Goal: Check status: Check status

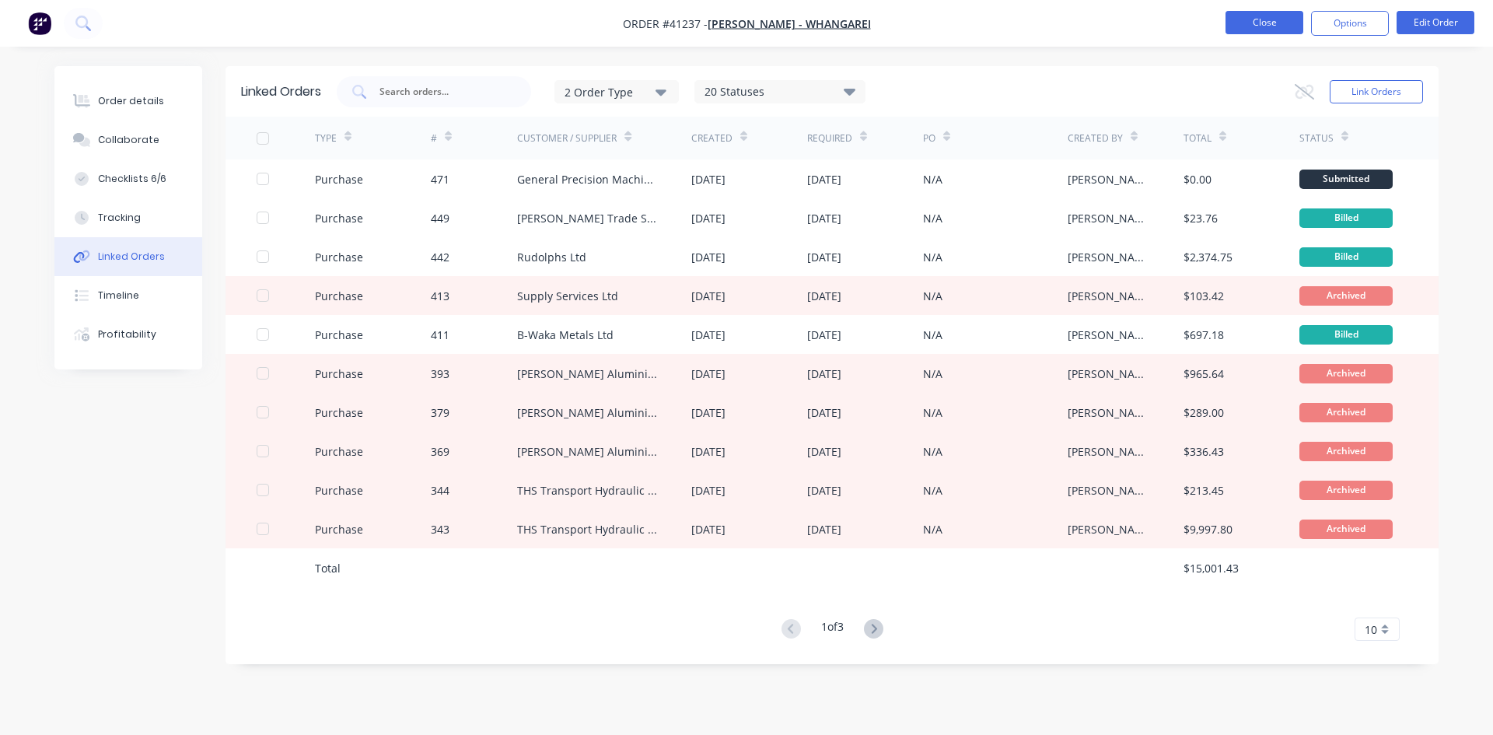
drag, startPoint x: 0, startPoint y: 0, endPoint x: 1260, endPoint y: 23, distance: 1260.1
click at [1260, 23] on button "Close" at bounding box center [1265, 22] width 78 height 23
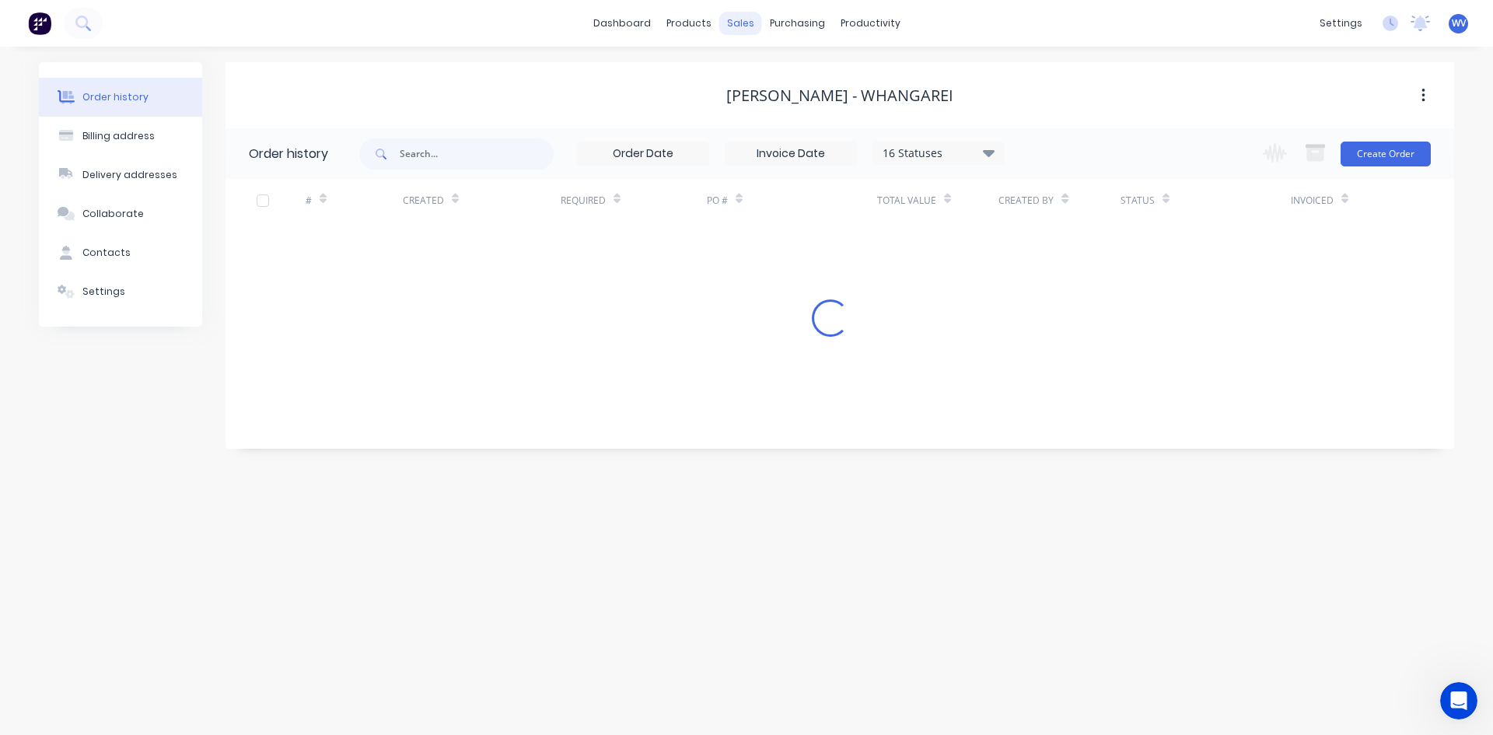
click at [749, 30] on div "sales" at bounding box center [740, 23] width 43 height 23
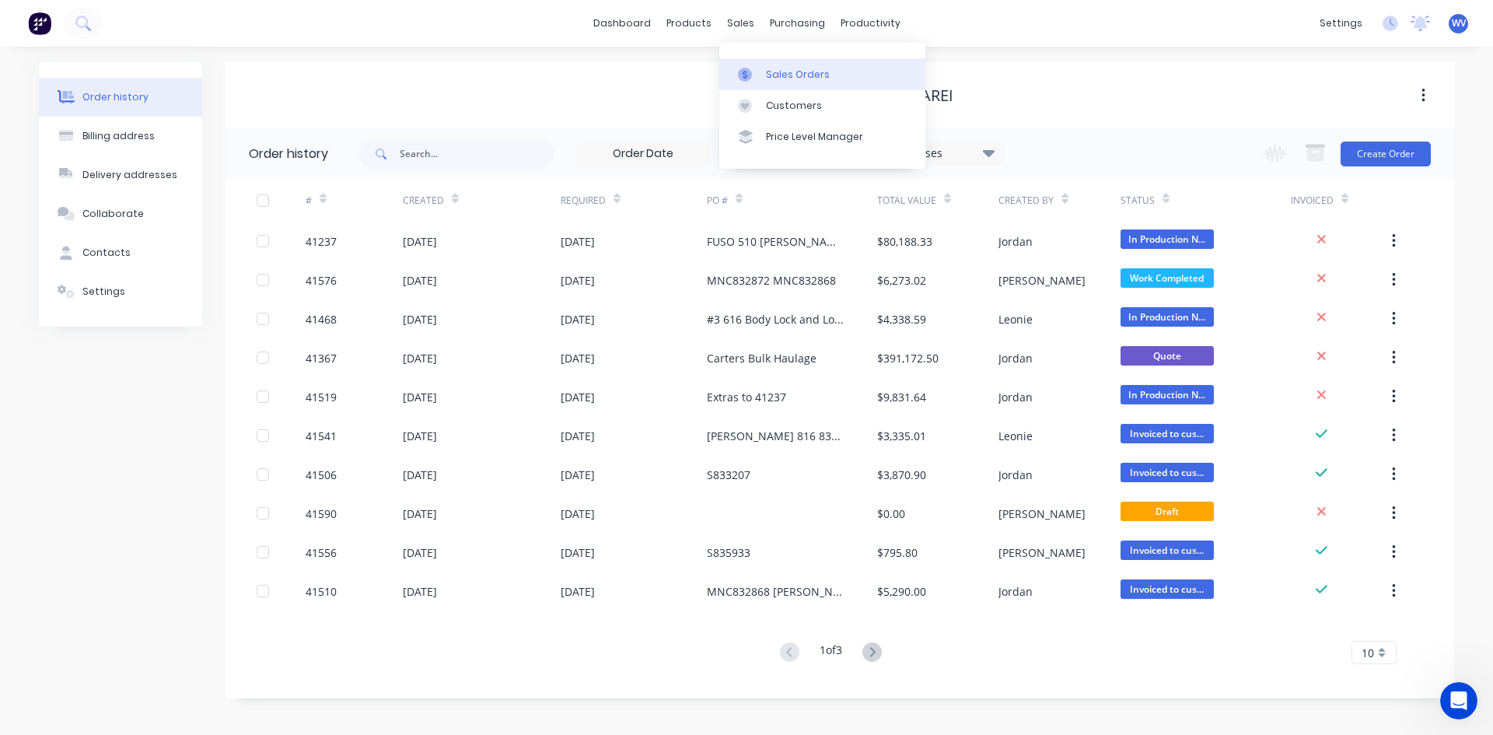
click at [781, 78] on div "Sales Orders" at bounding box center [798, 75] width 64 height 14
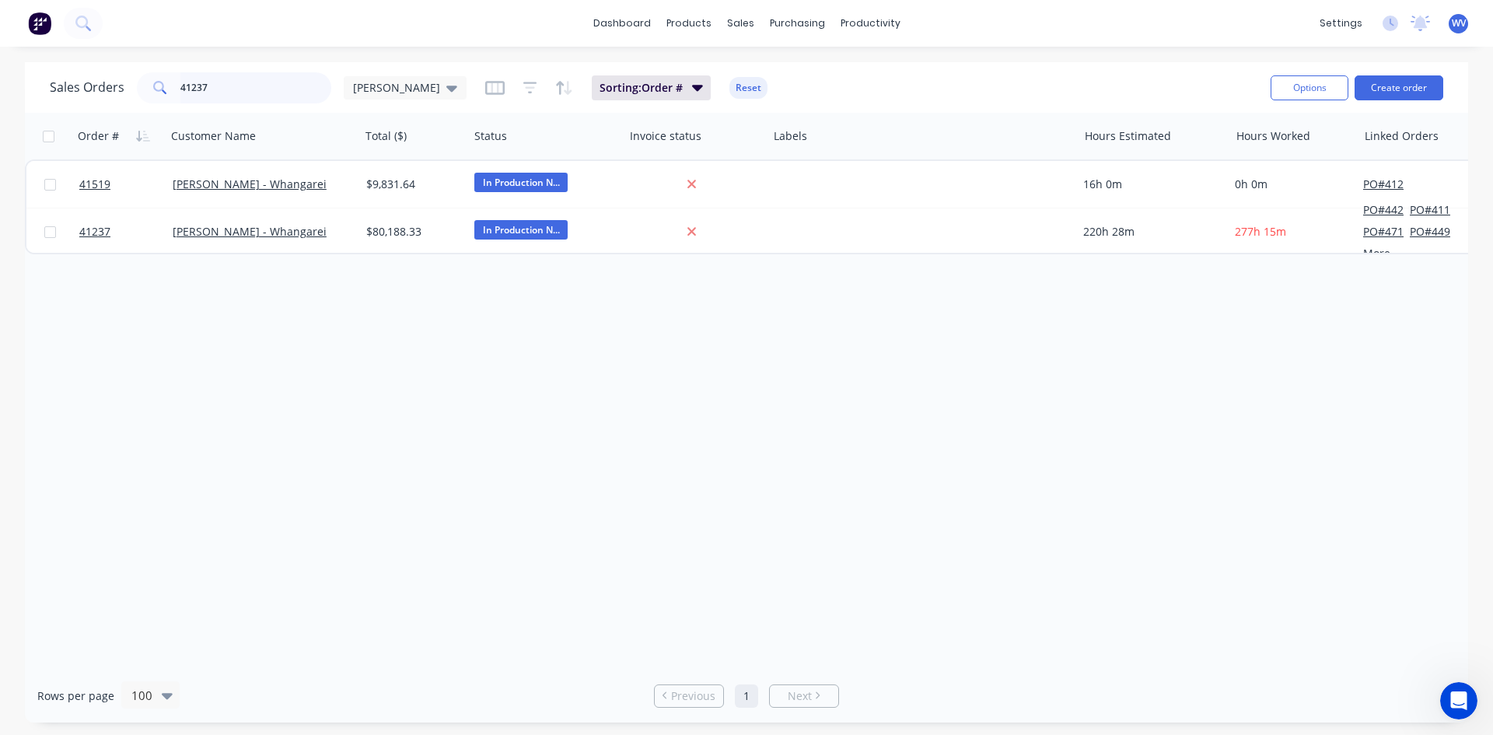
drag, startPoint x: 221, startPoint y: 83, endPoint x: 172, endPoint y: 96, distance: 50.7
click at [173, 95] on div "41237" at bounding box center [234, 87] width 194 height 31
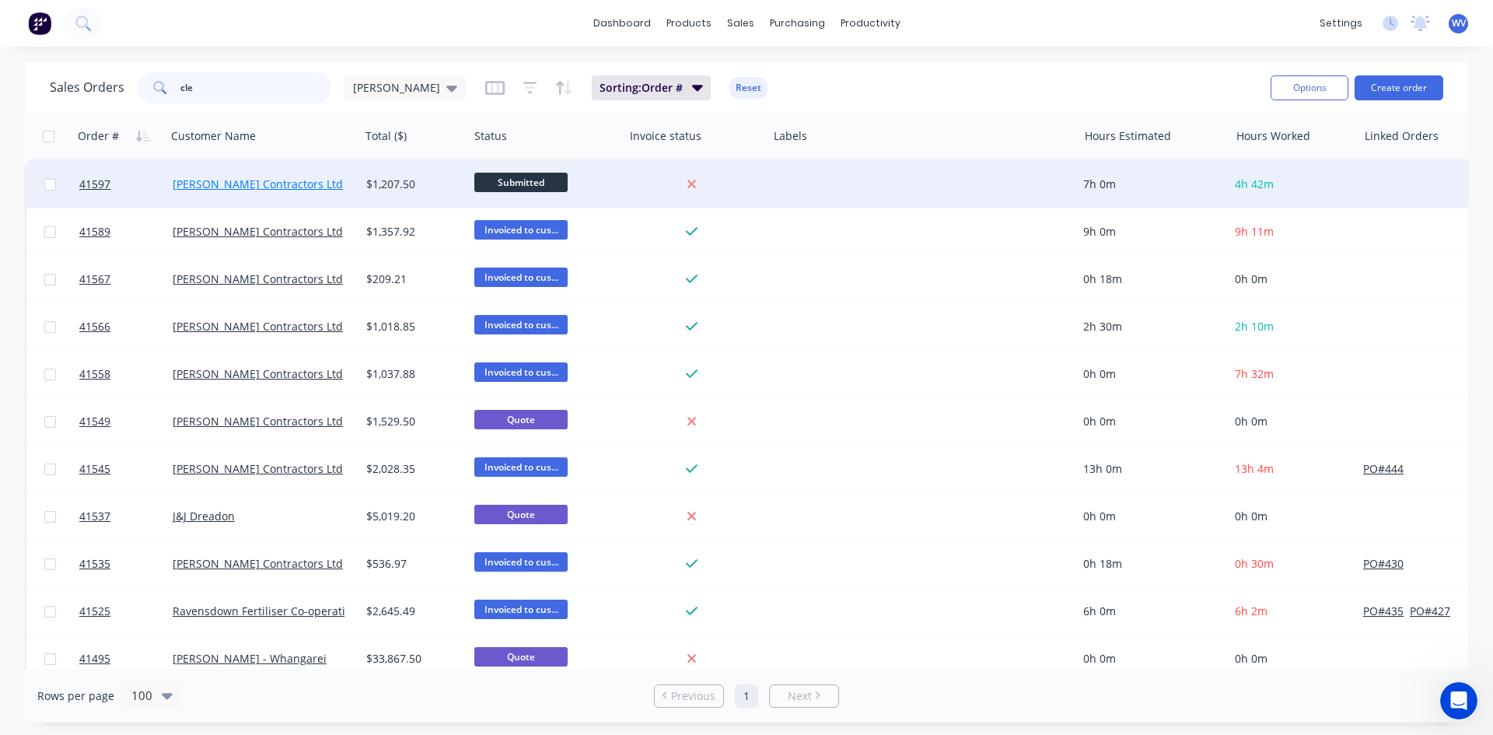
type input "cle"
click at [225, 181] on link "[PERSON_NAME] Contractors Ltd" at bounding box center [258, 184] width 170 height 15
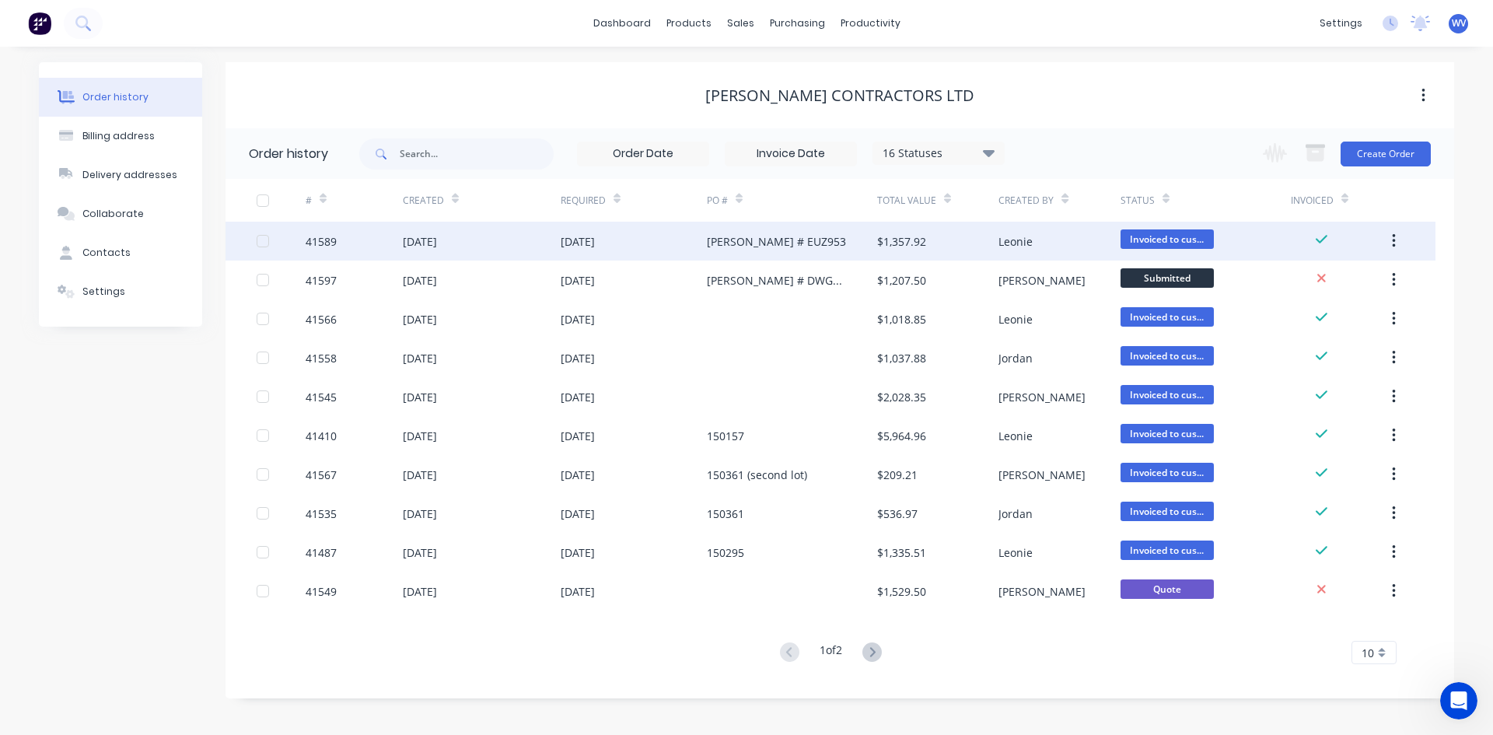
click at [416, 244] on div "[DATE]" at bounding box center [420, 241] width 34 height 16
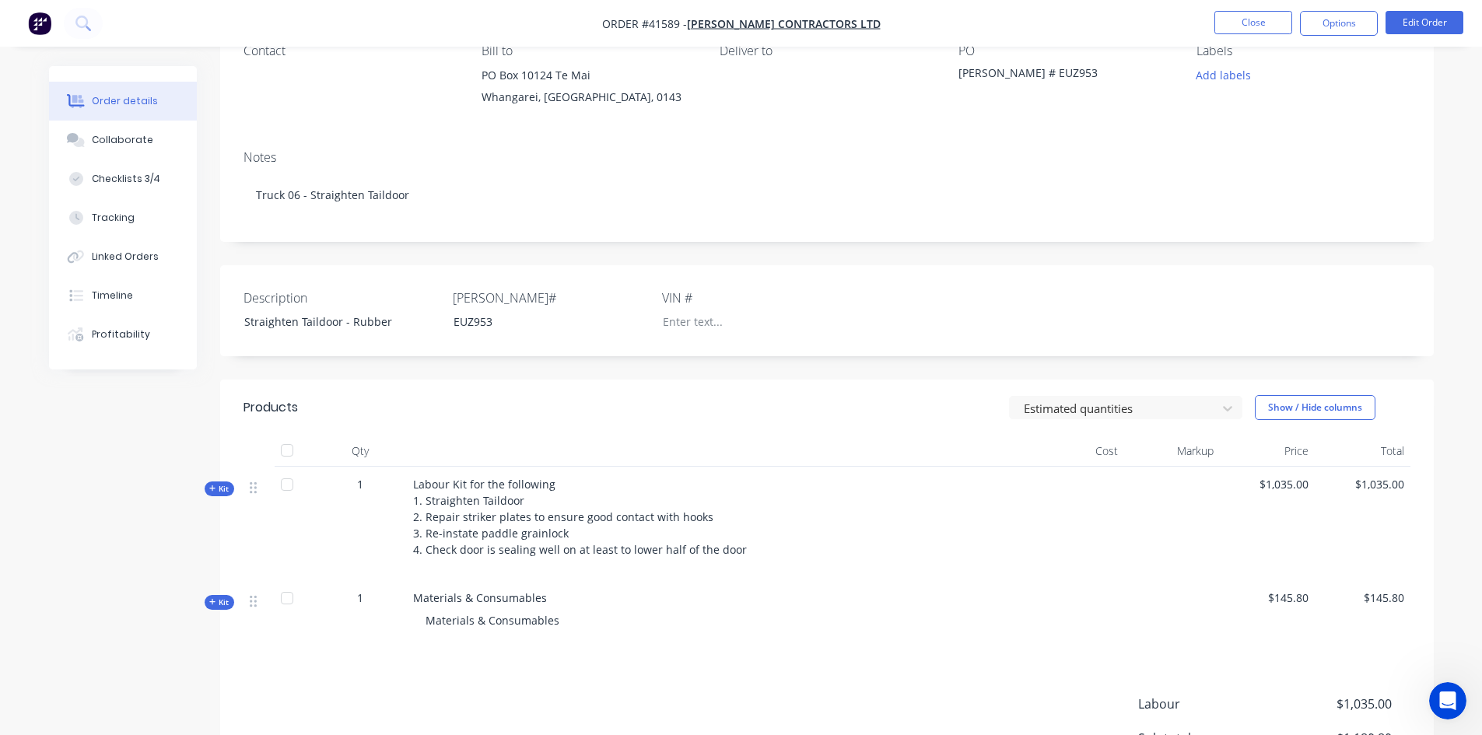
scroll to position [156, 0]
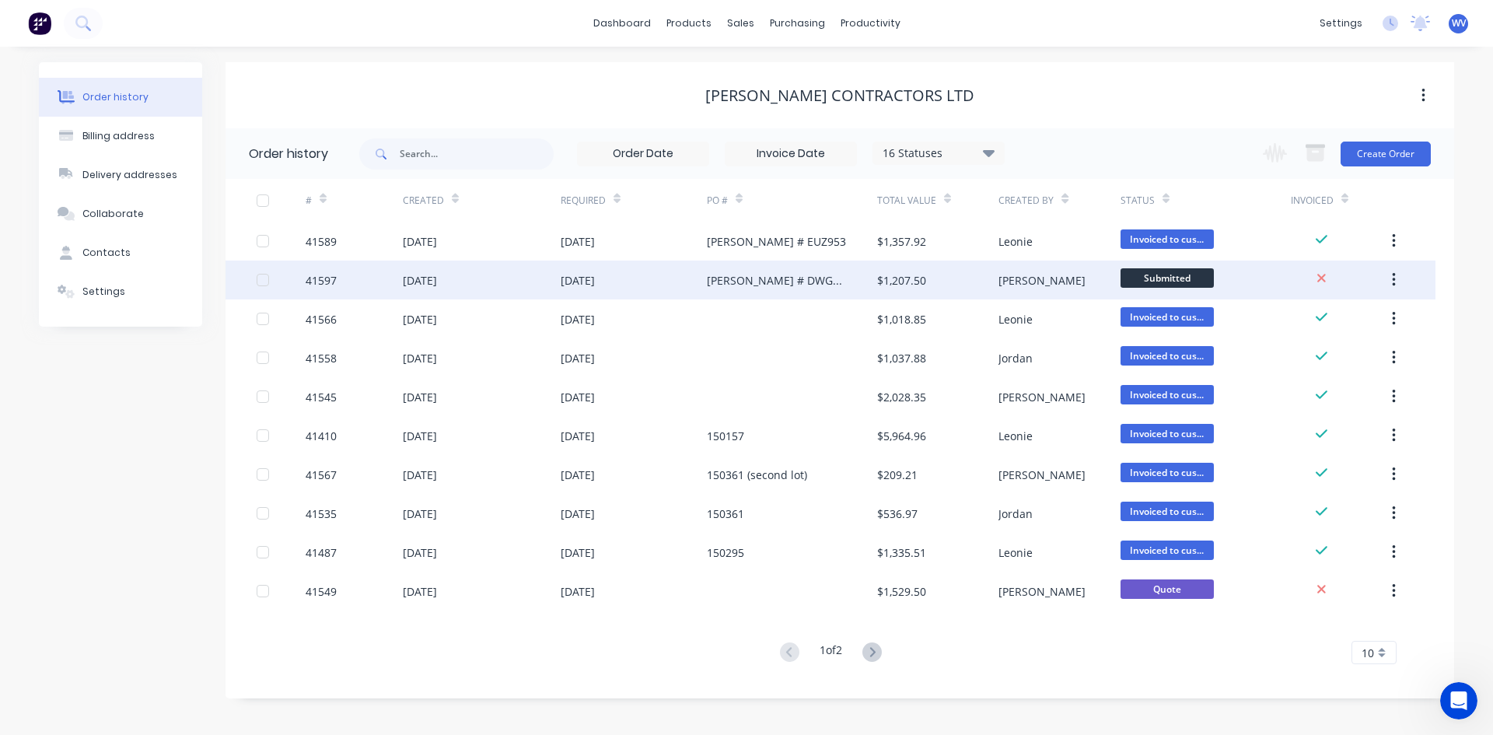
click at [437, 277] on div "[DATE]" at bounding box center [420, 280] width 34 height 16
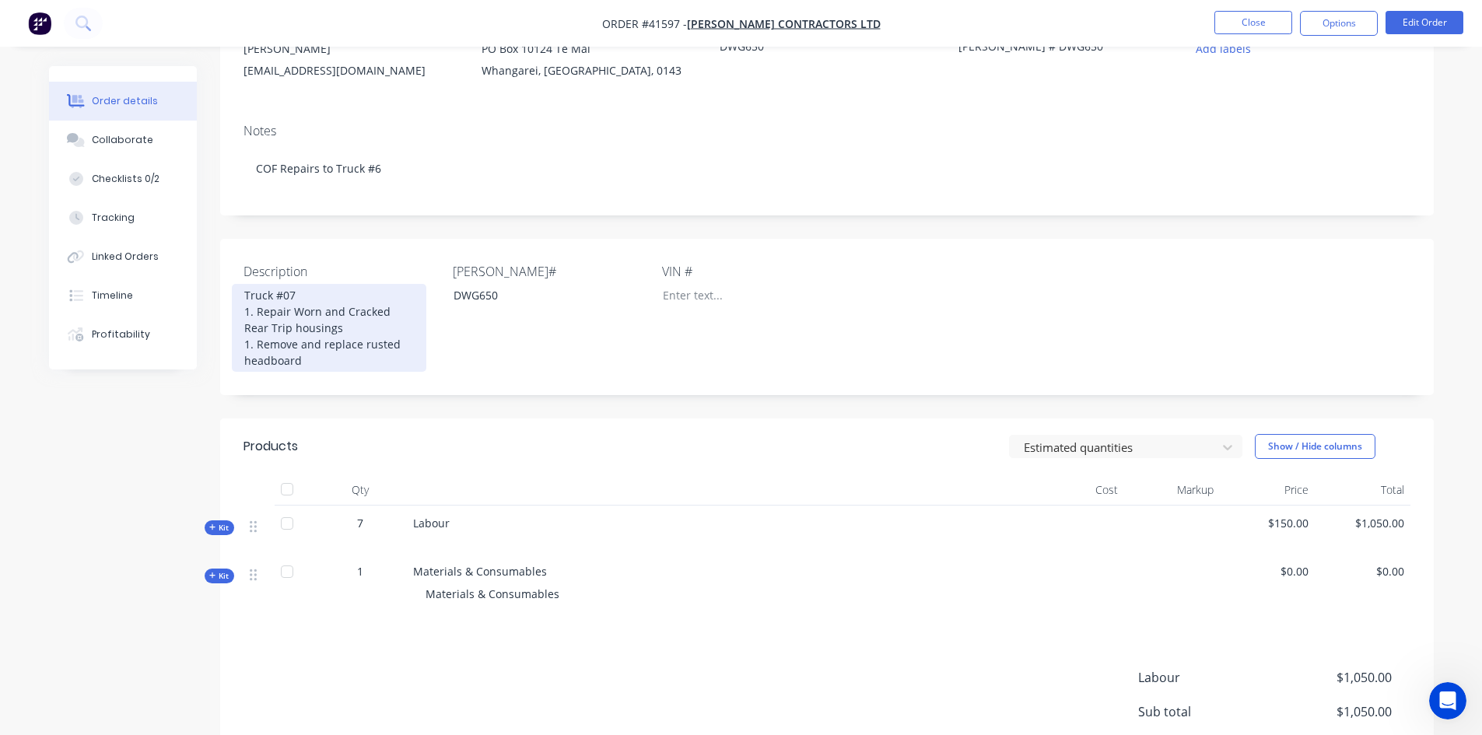
scroll to position [233, 0]
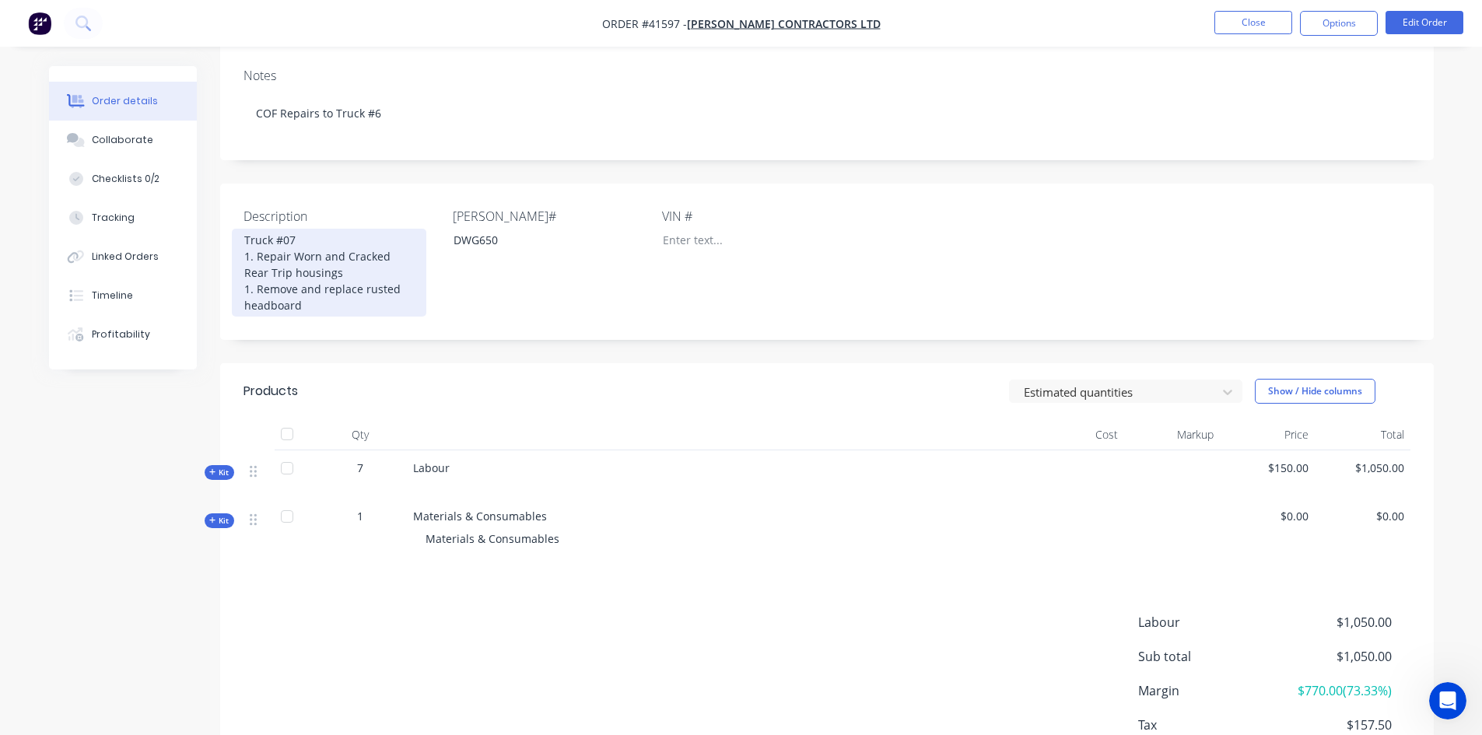
click at [351, 306] on div "Truck #07 1. Repair Worn and Cracked Rear Trip housings 1. Remove and replace r…" at bounding box center [329, 273] width 194 height 88
drag, startPoint x: 359, startPoint y: 289, endPoint x: 323, endPoint y: 288, distance: 36.6
click at [323, 289] on div "Truck #07 1. Repair Worn and Cracked Rear Trip housings 1. Remove and replace r…" at bounding box center [329, 273] width 194 height 88
drag, startPoint x: 298, startPoint y: 290, endPoint x: 290, endPoint y: 294, distance: 8.7
click at [255, 287] on div "Truck #07 1. Repair Worn and Cracked Rear Trip housings 1. Remove and remove ru…" at bounding box center [329, 273] width 194 height 88
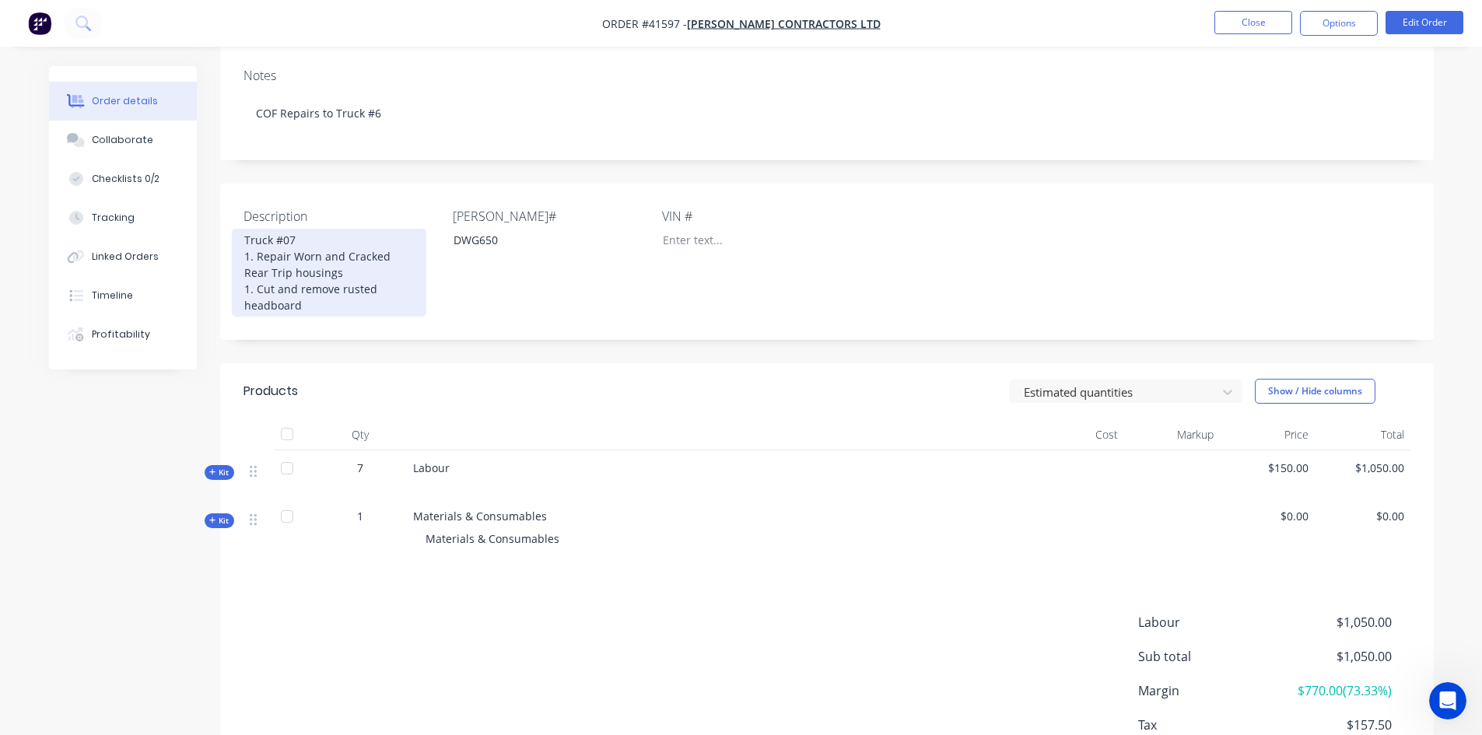
drag, startPoint x: 248, startPoint y: 287, endPoint x: 313, endPoint y: 292, distance: 64.8
click at [249, 287] on div "Truck #07 1. Repair Worn and Cracked Rear Trip housings 1. Cut and remove ruste…" at bounding box center [329, 273] width 194 height 88
click at [313, 307] on div "Truck #07 1. Repair Worn and Cracked Rear Trip housings 2. Cut and remove ruste…" at bounding box center [329, 273] width 194 height 88
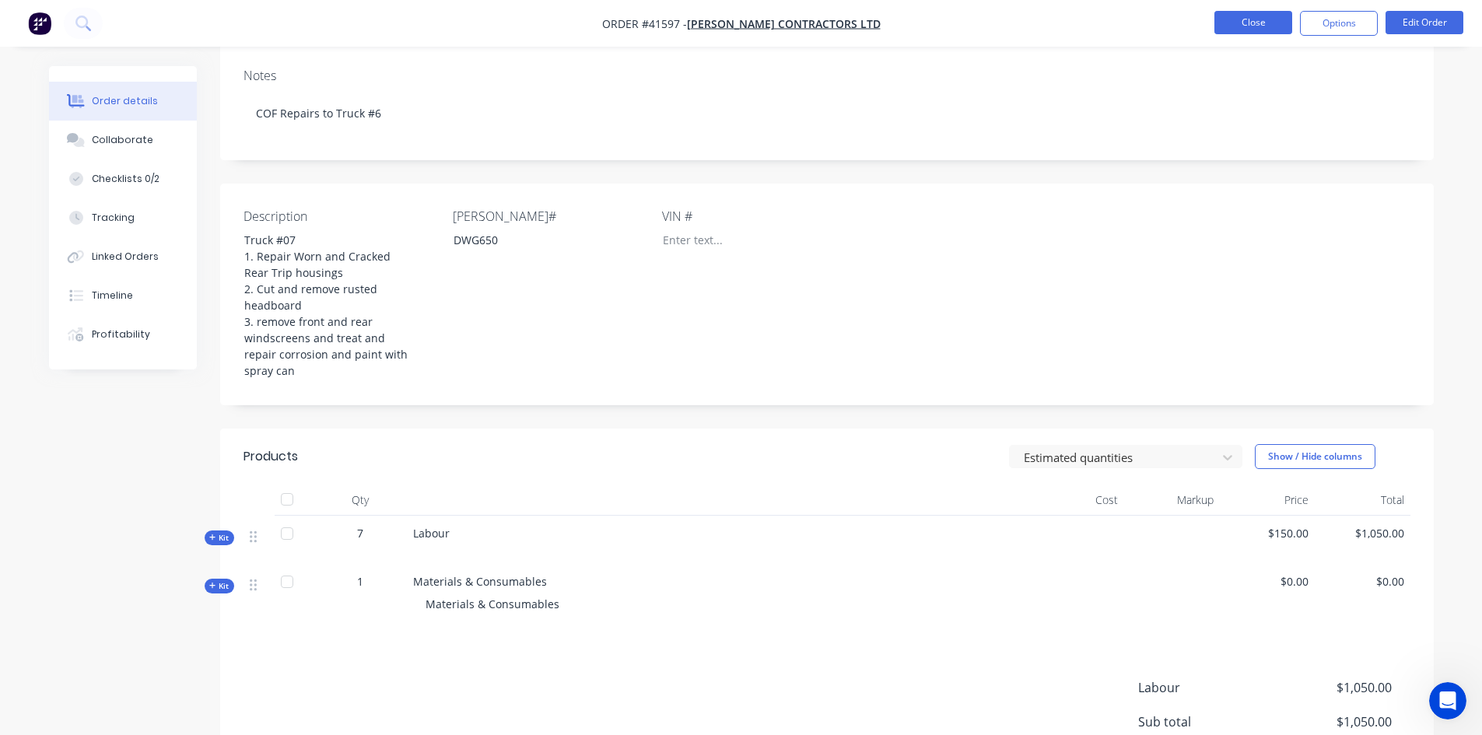
click at [1272, 27] on button "Close" at bounding box center [1253, 22] width 78 height 23
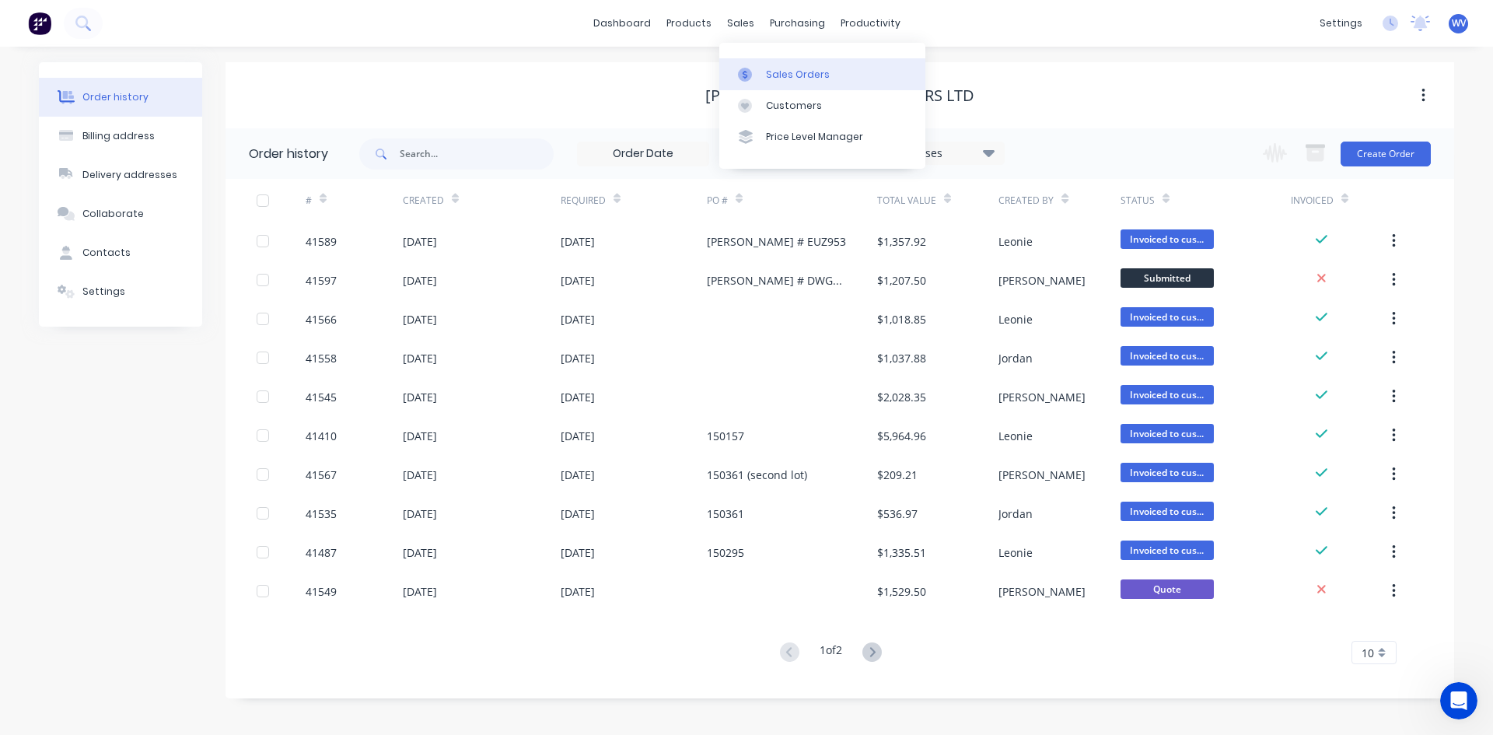
click at [784, 78] on div "Sales Orders" at bounding box center [798, 75] width 64 height 14
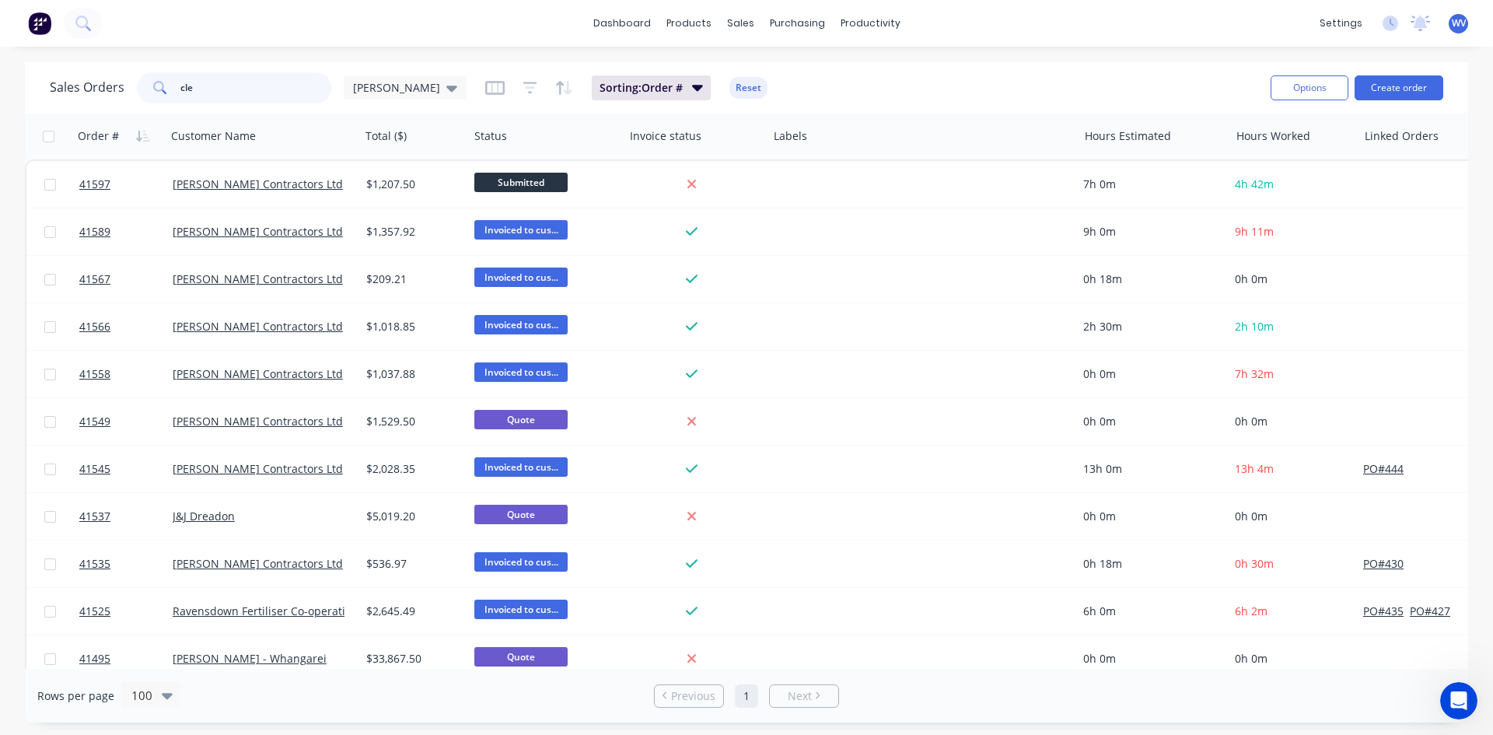
drag, startPoint x: 194, startPoint y: 87, endPoint x: 155, endPoint y: 86, distance: 39.7
click at [155, 86] on div "cle" at bounding box center [234, 87] width 194 height 31
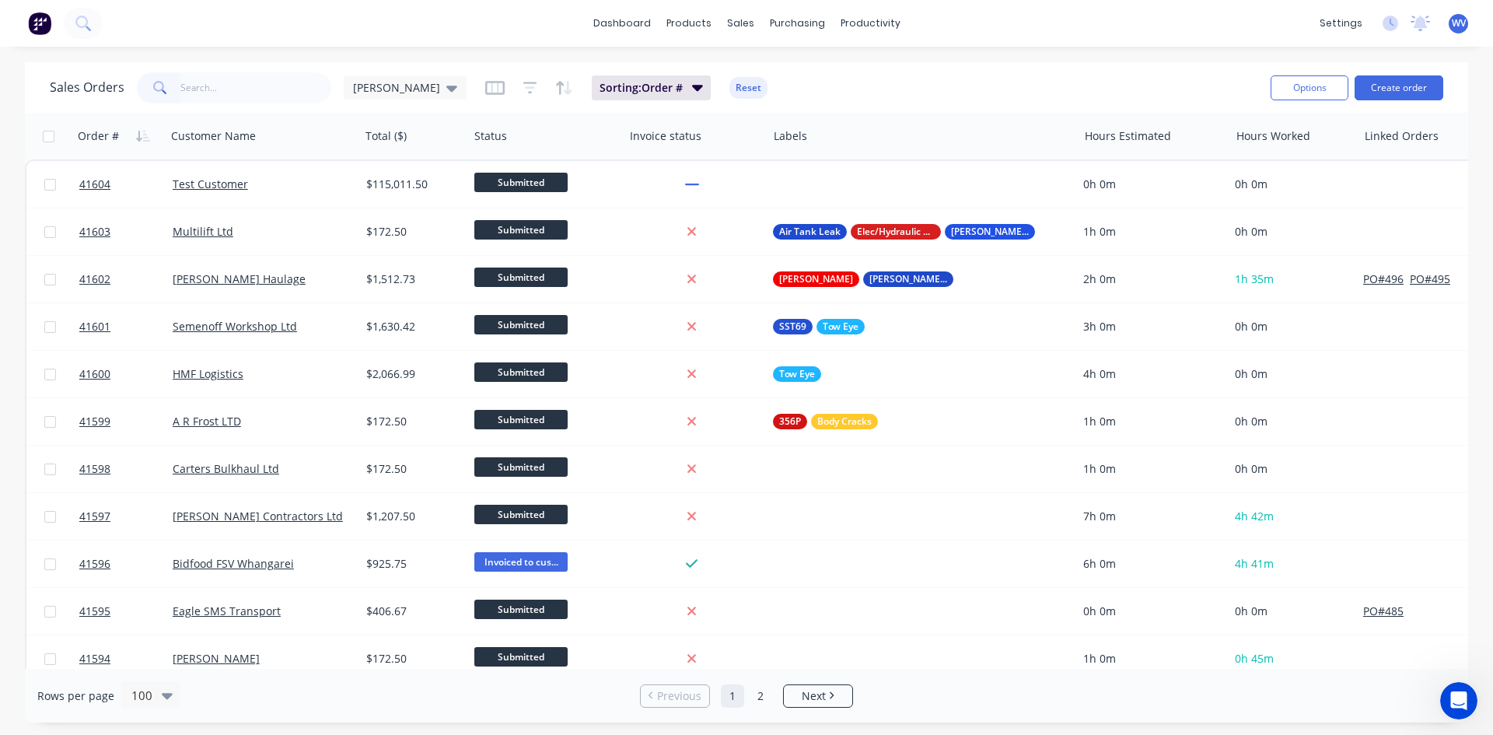
click at [122, 21] on div "dashboard products sales purchasing productivity dashboard products Product Cat…" at bounding box center [746, 23] width 1493 height 47
click at [94, 23] on button at bounding box center [83, 23] width 39 height 31
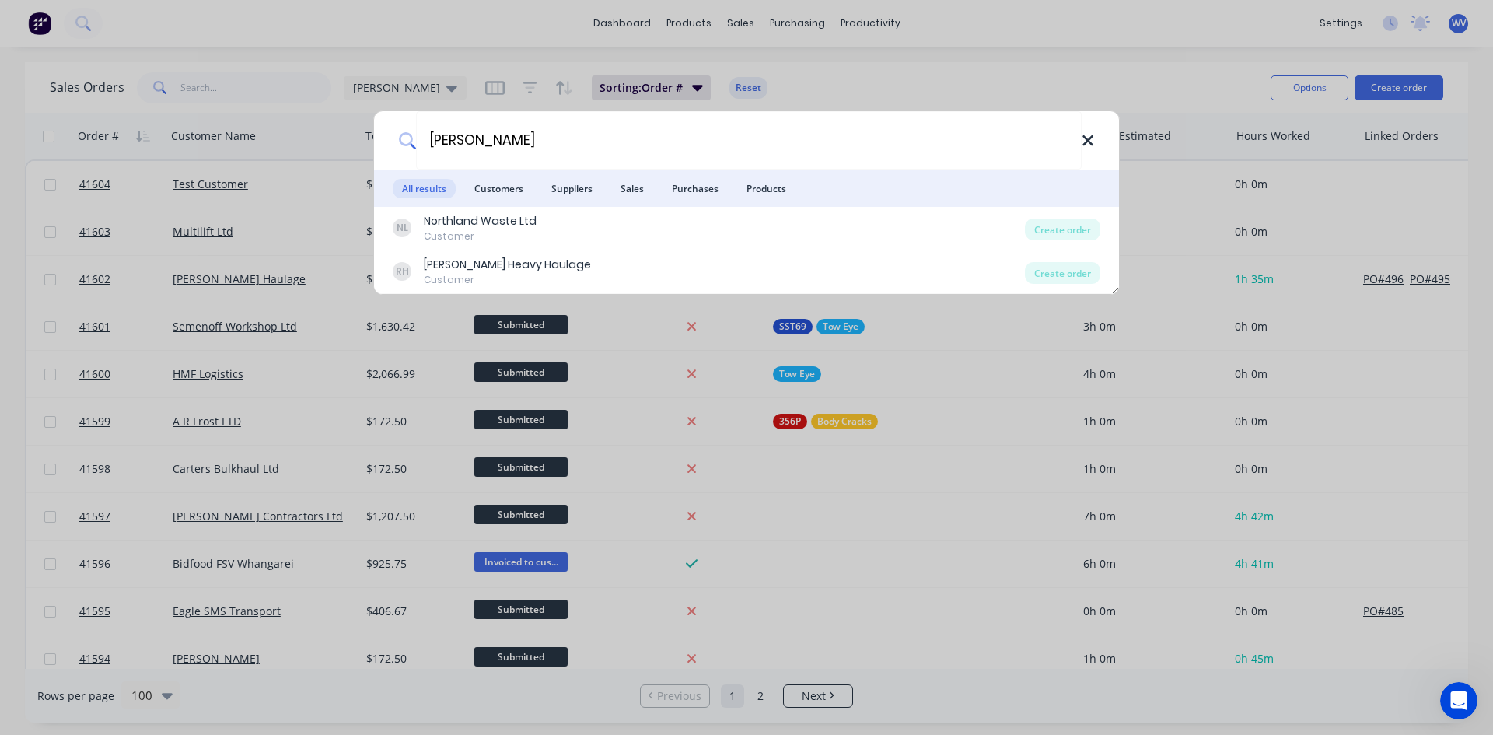
type input "[PERSON_NAME]"
click at [1093, 144] on icon at bounding box center [1088, 140] width 12 height 17
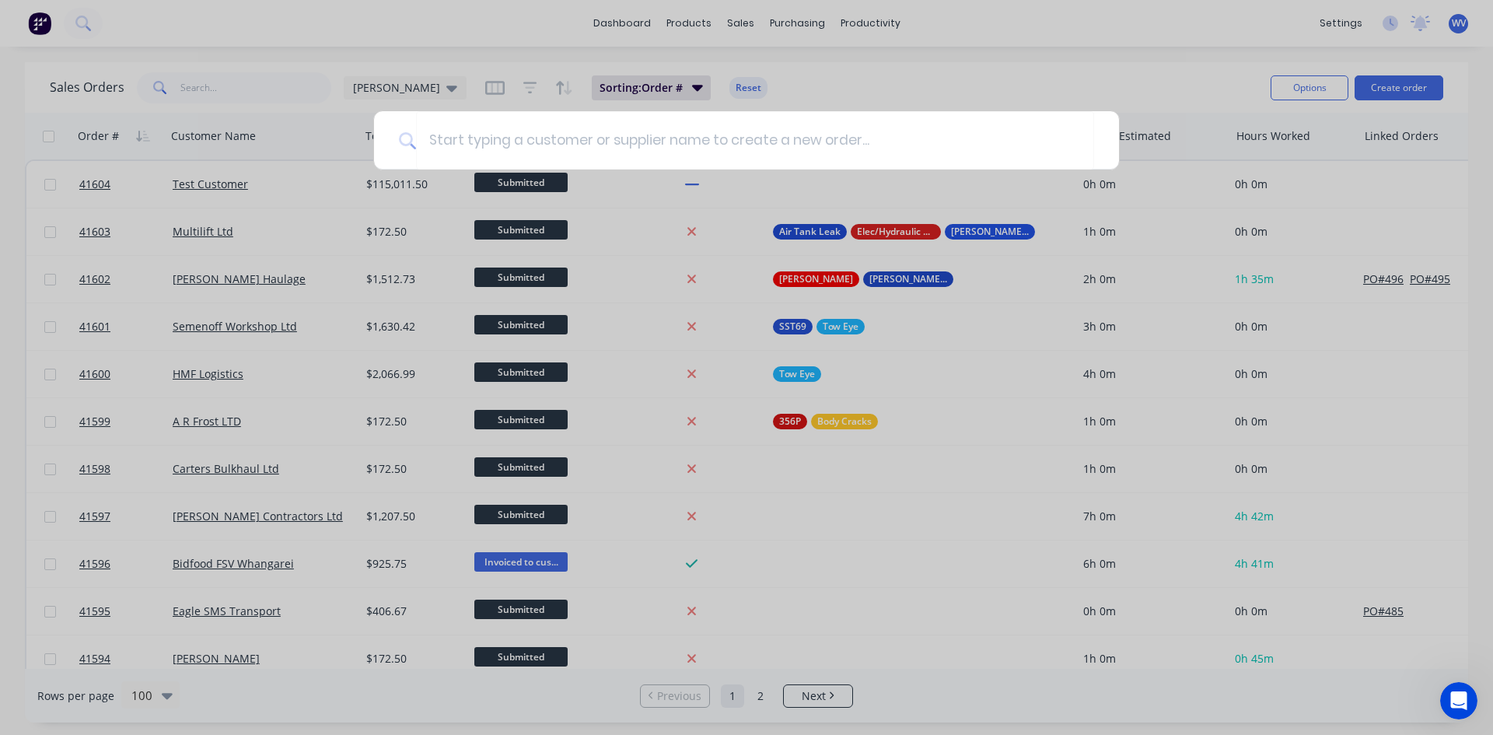
click at [1119, 66] on div at bounding box center [746, 367] width 1493 height 735
